Goal: Task Accomplishment & Management: Manage account settings

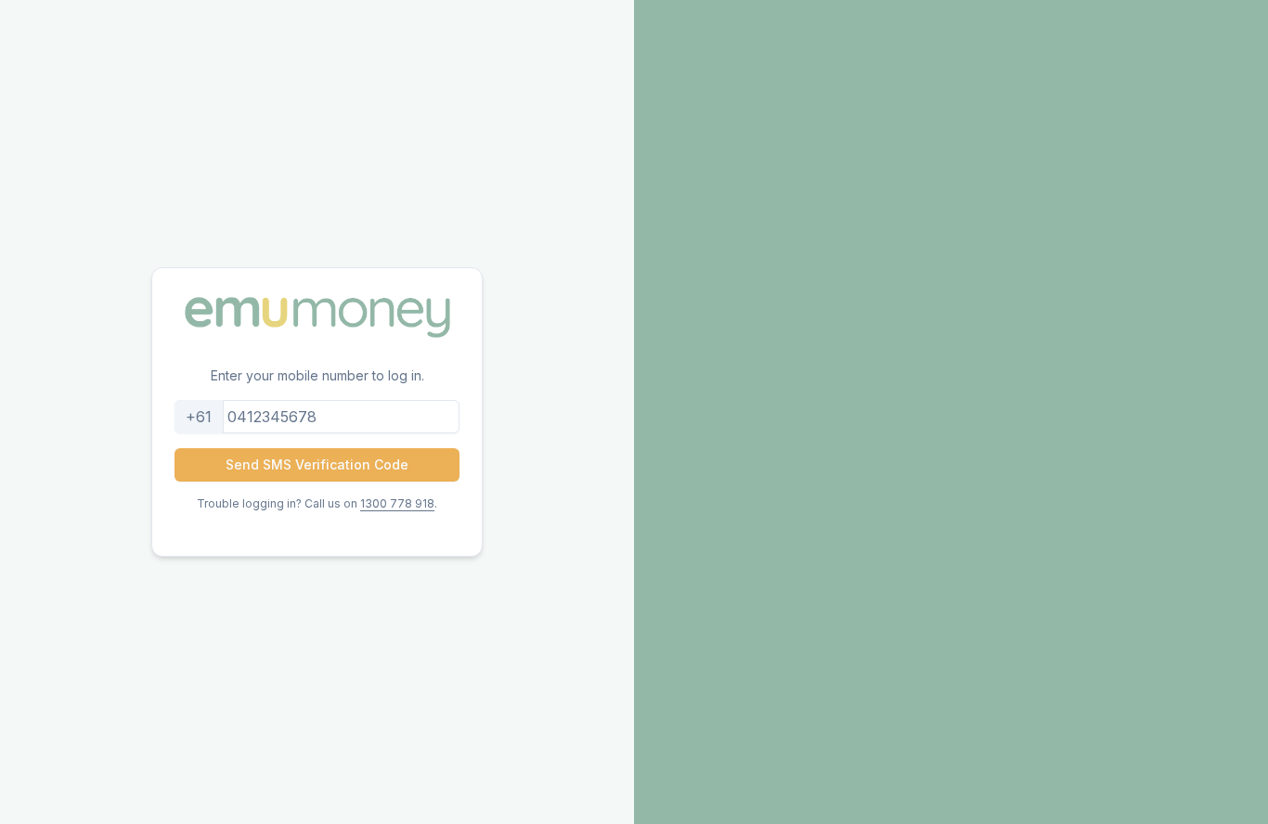
click at [310, 434] on input "tel" at bounding box center [317, 416] width 285 height 33
type input "0400175968"
click at [323, 482] on button "Send SMS Verification Code" at bounding box center [317, 464] width 285 height 33
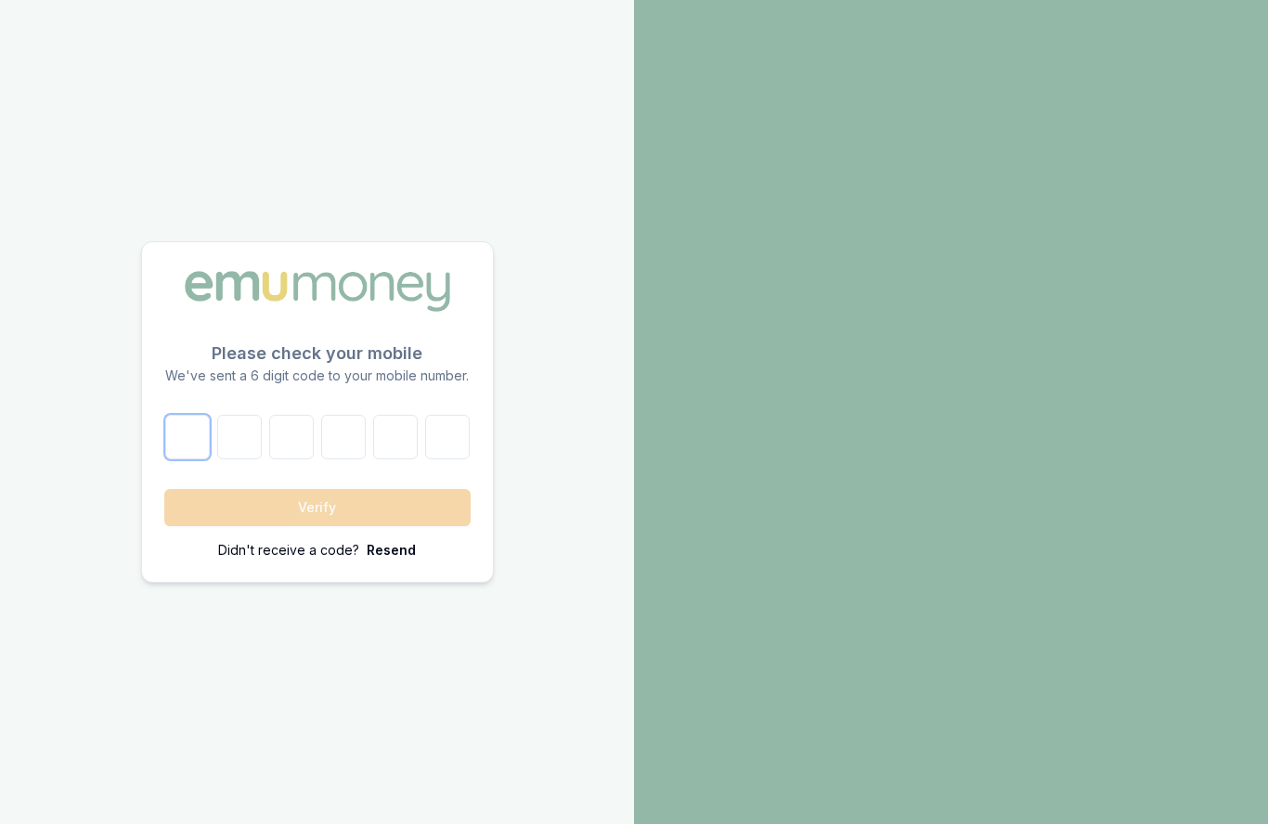
drag, startPoint x: 169, startPoint y: 479, endPoint x: 172, endPoint y: 488, distance: 9.7
click at [170, 460] on input "number" at bounding box center [187, 437] width 45 height 45
type input "4"
type input "2"
type input "4"
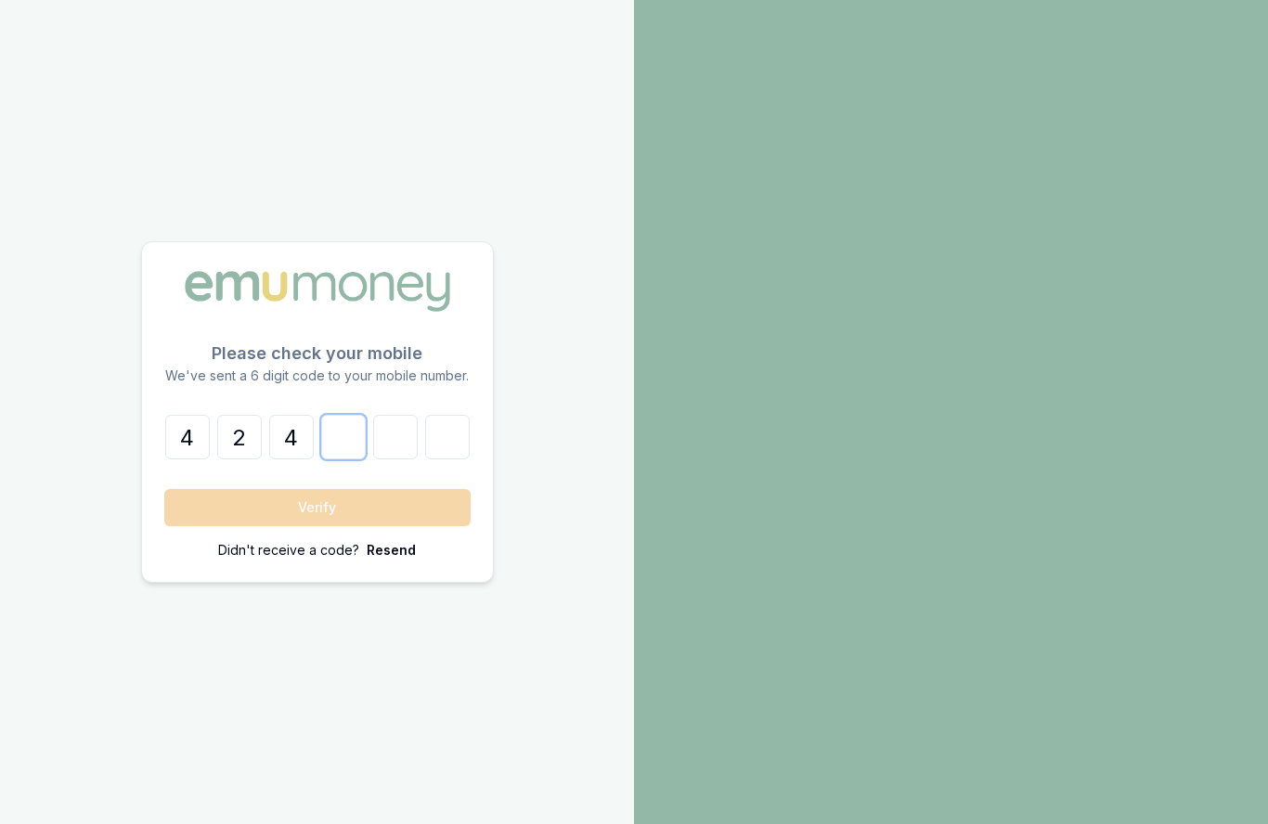
type input "0"
type input "5"
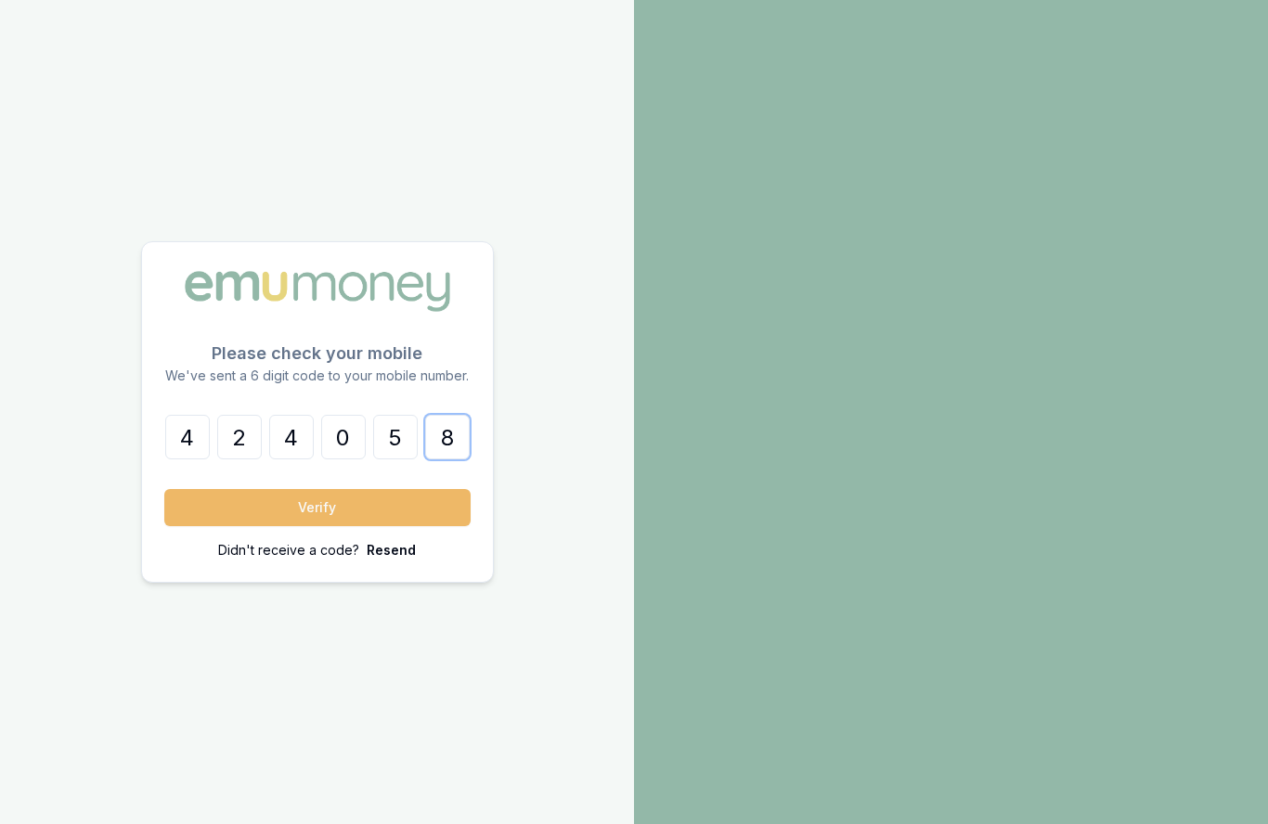
type input "8"
click at [423, 526] on button "Verify" at bounding box center [317, 507] width 306 height 37
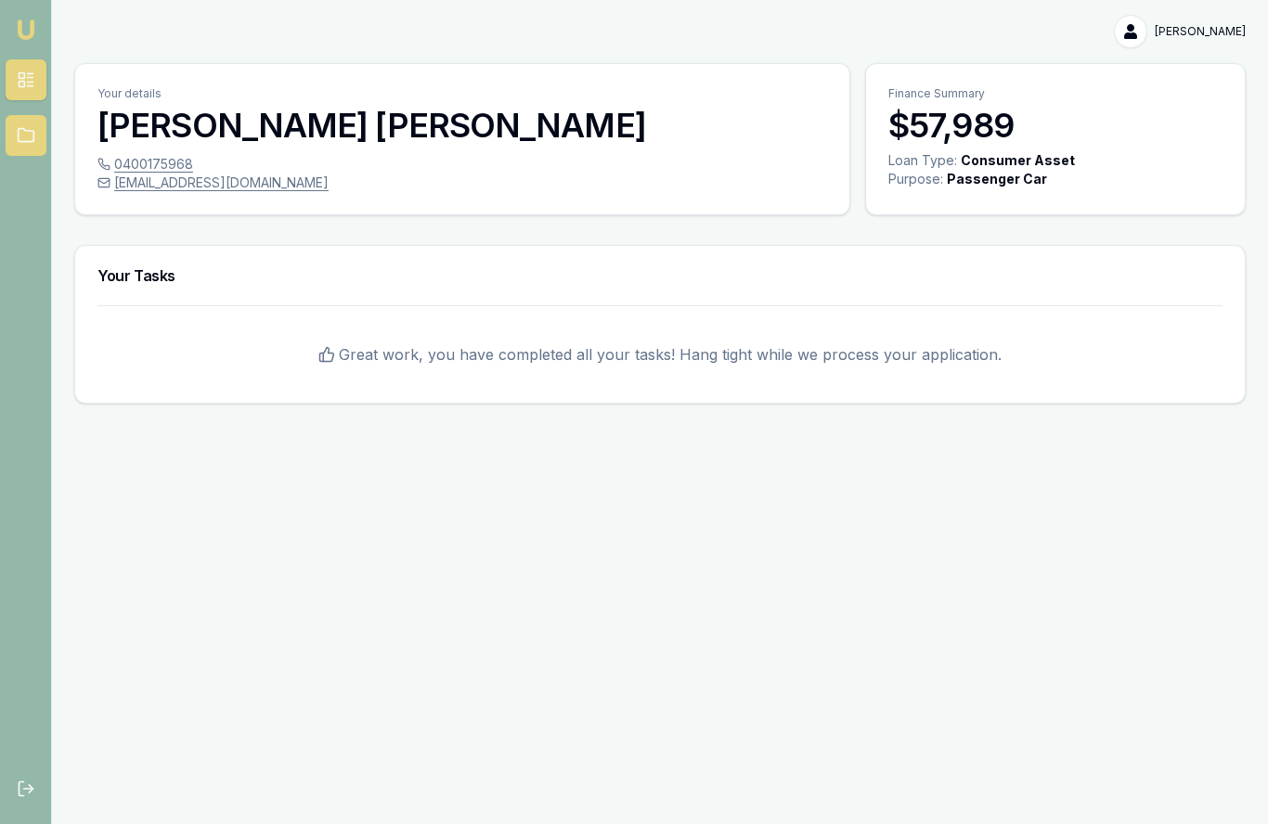
click at [30, 138] on icon at bounding box center [26, 135] width 19 height 19
click at [1135, 35] on html "[PERSON_NAME] [PERSON_NAME] Toggle Menu Your details [PERSON_NAME] 0400175968 […" at bounding box center [634, 412] width 1268 height 824
click at [29, 136] on html "[PERSON_NAME] [PERSON_NAME] Toggle Menu Your details [PERSON_NAME] 0400175968 […" at bounding box center [634, 412] width 1268 height 824
click at [25, 146] on link at bounding box center [26, 135] width 41 height 41
